Goal: Information Seeking & Learning: Learn about a topic

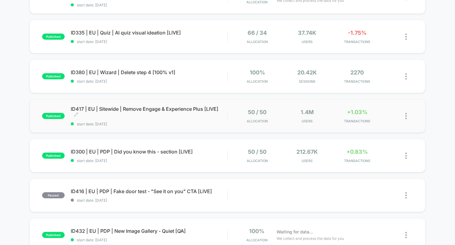
scroll to position [281, 0]
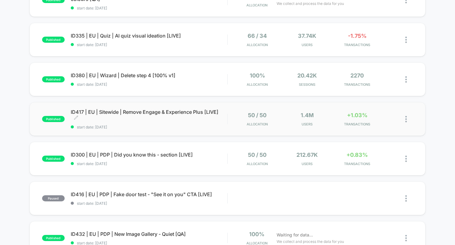
click at [197, 119] on span "ID417 | EU | Sitewide | Remove Engage & Experience Plus [LIVE] Click to edit ex…" at bounding box center [149, 115] width 156 height 12
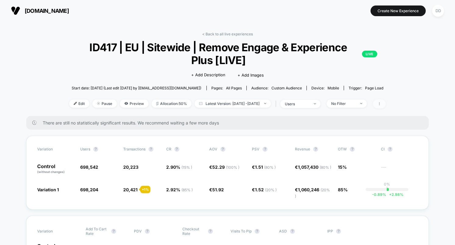
click at [386, 102] on span at bounding box center [379, 103] width 13 height 9
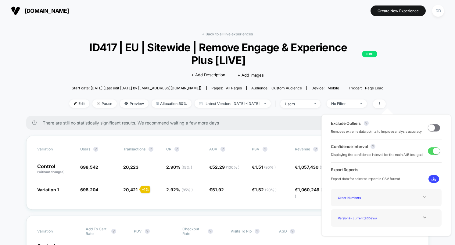
click at [423, 196] on icon at bounding box center [424, 196] width 5 height 5
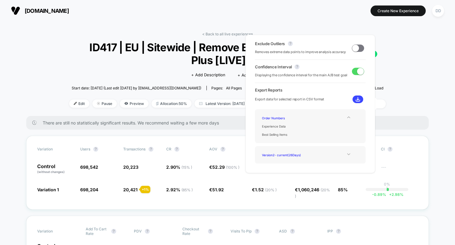
click at [348, 155] on icon at bounding box center [348, 154] width 5 height 5
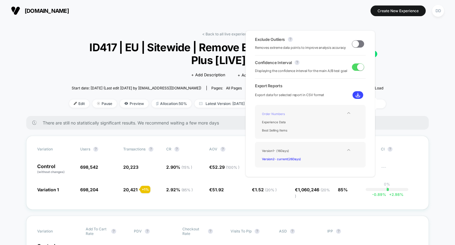
click at [276, 114] on div "Order Numbers" at bounding box center [283, 113] width 49 height 8
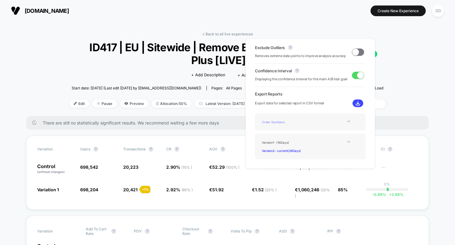
click at [275, 121] on div "Order Numbers" at bounding box center [283, 122] width 49 height 8
click at [276, 122] on div "Order Numbers" at bounding box center [283, 122] width 49 height 8
click at [347, 121] on icon at bounding box center [348, 121] width 3 height 2
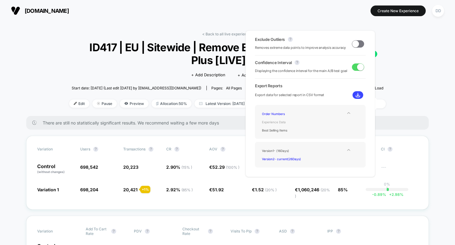
click at [282, 119] on div "Experience Data" at bounding box center [283, 122] width 49 height 8
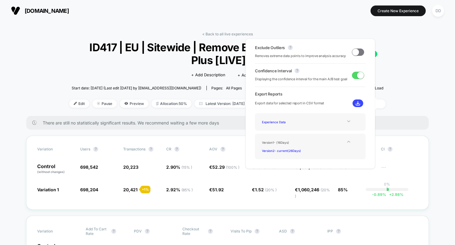
click at [345, 116] on div "Experience Data" at bounding box center [310, 121] width 111 height 17
click at [348, 120] on icon at bounding box center [348, 121] width 5 height 5
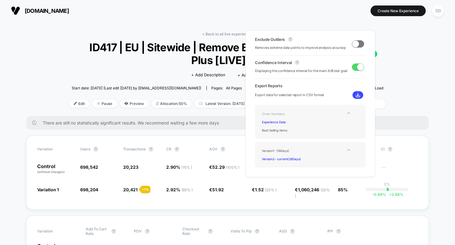
click at [280, 114] on div "Order Numbers" at bounding box center [283, 113] width 49 height 8
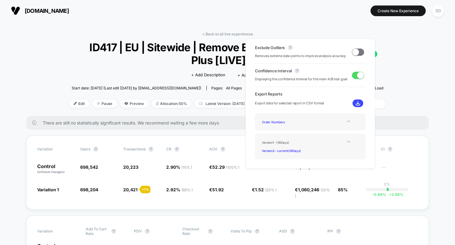
click at [348, 139] on icon at bounding box center [348, 141] width 5 height 5
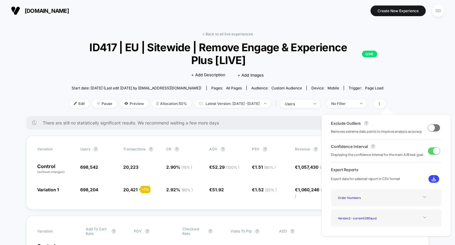
click at [423, 217] on icon at bounding box center [424, 217] width 3 height 2
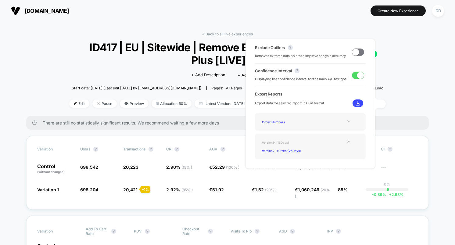
click at [277, 142] on div "Version 1 - ( 16 Days)" at bounding box center [283, 142] width 49 height 8
click at [296, 151] on div "Version 2 - current ( 26 Days)" at bounding box center [283, 150] width 49 height 8
click at [355, 102] on img at bounding box center [357, 103] width 5 height 5
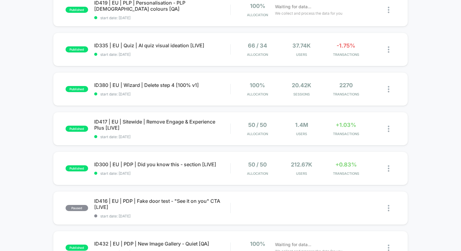
scroll to position [276, 0]
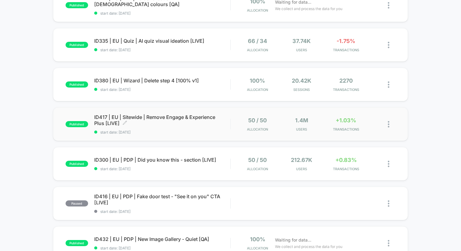
click at [199, 125] on span "ID417 | EU | Sitewide | Remove Engage & Experience Plus [LIVE] Click to edit ex…" at bounding box center [162, 120] width 136 height 12
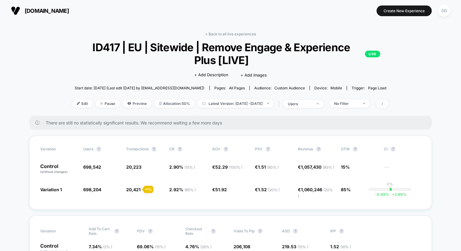
click at [389, 100] on span at bounding box center [382, 103] width 13 height 9
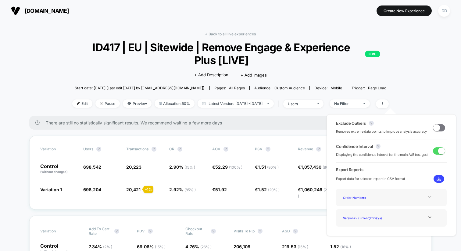
click at [432, 198] on div at bounding box center [429, 196] width 25 height 5
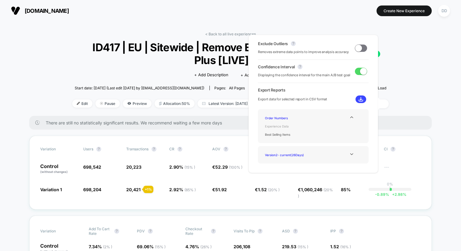
click at [283, 126] on div "Experience Data" at bounding box center [286, 126] width 49 height 8
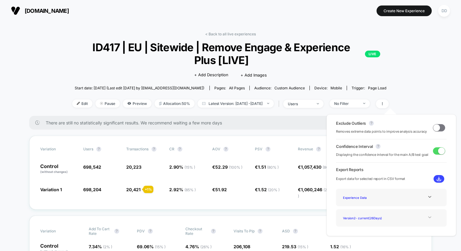
click at [430, 217] on icon at bounding box center [429, 217] width 5 height 5
click at [437, 178] on img at bounding box center [439, 179] width 5 height 5
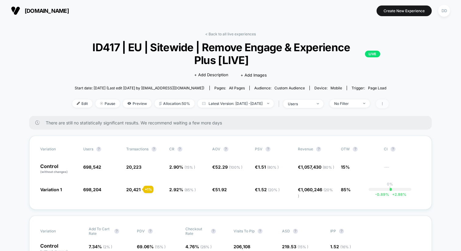
click at [389, 105] on span at bounding box center [382, 103] width 13 height 9
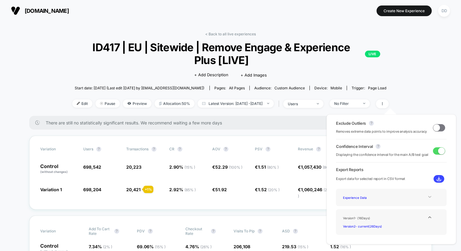
click at [429, 198] on icon at bounding box center [429, 196] width 5 height 5
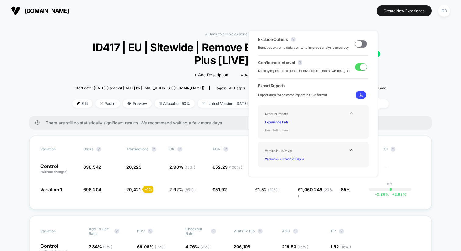
click at [282, 129] on div "Best Selling Items" at bounding box center [286, 130] width 49 height 8
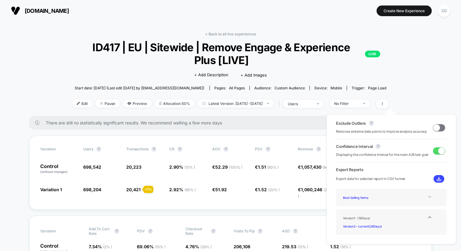
click at [437, 178] on img at bounding box center [439, 179] width 5 height 5
